Goal: Task Accomplishment & Management: Use online tool/utility

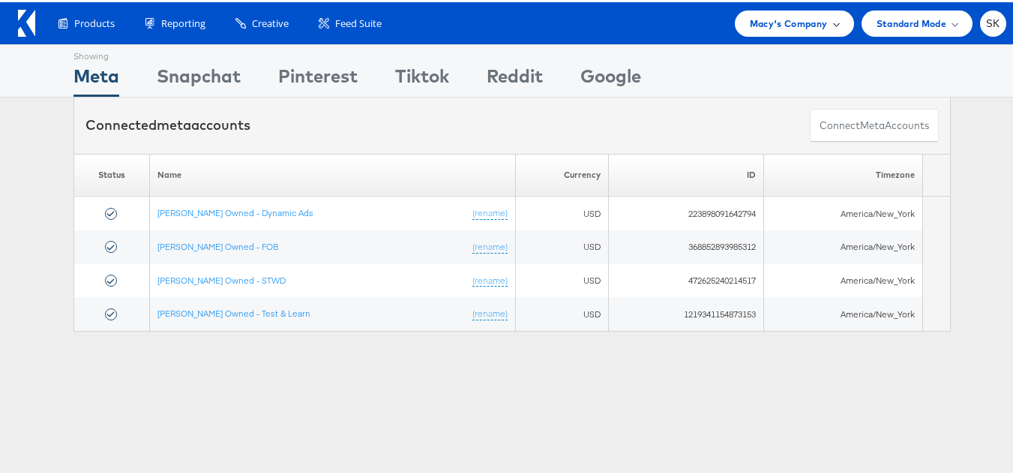
click at [777, 25] on span "Macy's Company" at bounding box center [789, 21] width 78 height 16
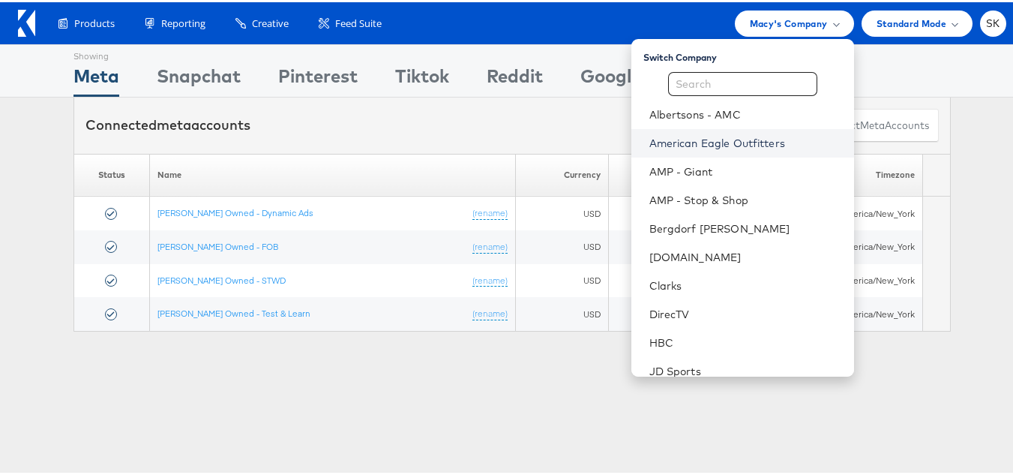
click at [700, 142] on link "American Eagle Outfitters" at bounding box center [745, 140] width 193 height 15
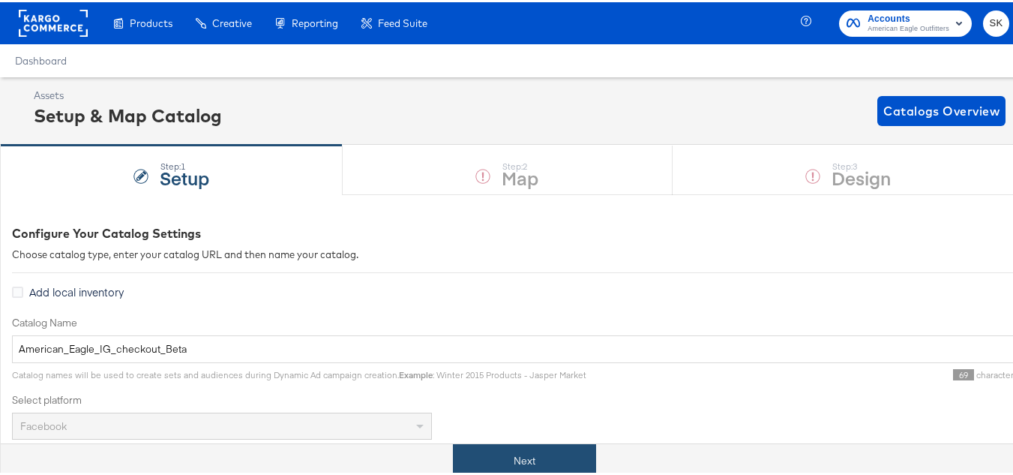
click at [541, 446] on button "Next" at bounding box center [524, 459] width 143 height 34
click at [545, 447] on button "Next" at bounding box center [524, 459] width 143 height 34
